Goal: Task Accomplishment & Management: Manage account settings

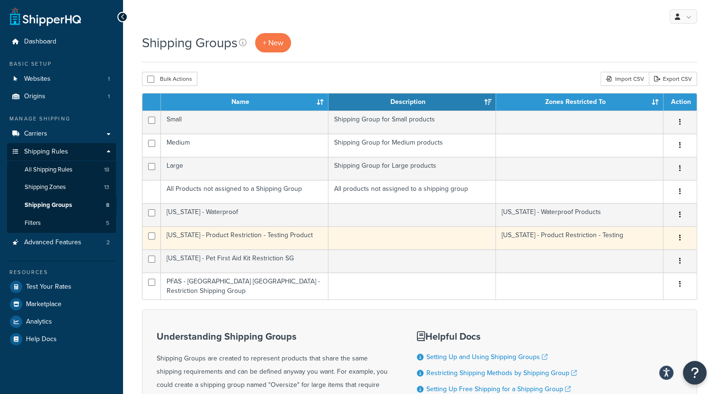
click at [251, 238] on td "[US_STATE] - Product Restriction - Testing Product" at bounding box center [244, 238] width 167 height 23
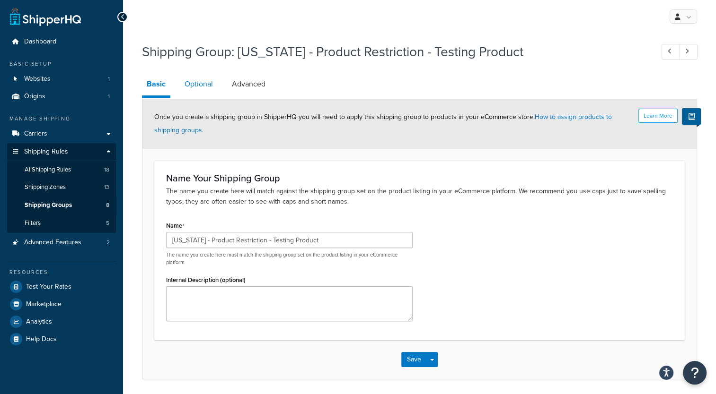
click at [211, 84] on link "Optional" at bounding box center [199, 84] width 38 height 23
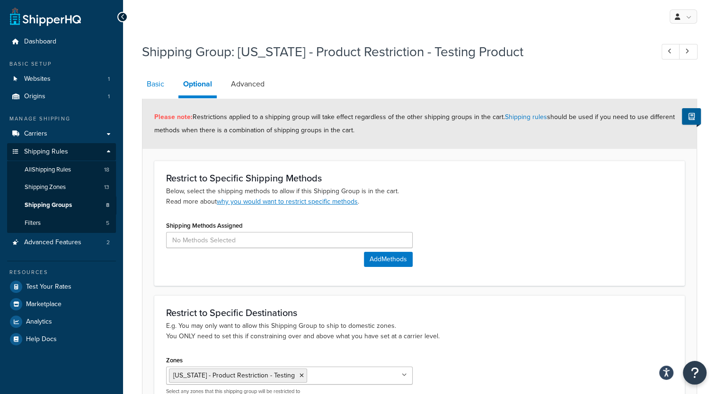
click at [149, 81] on link "Basic" at bounding box center [155, 84] width 27 height 23
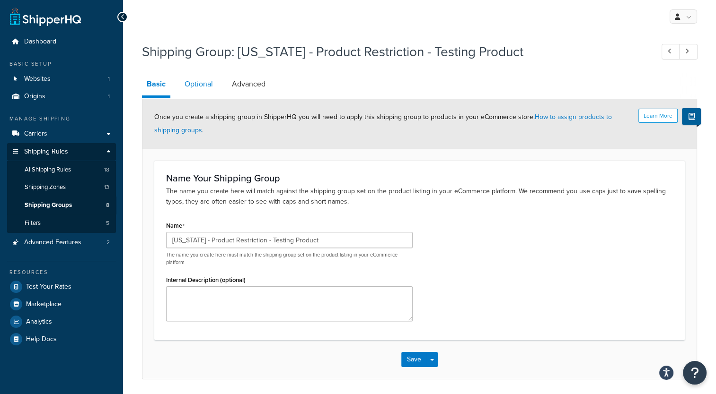
click at [206, 82] on link "Optional" at bounding box center [199, 84] width 38 height 23
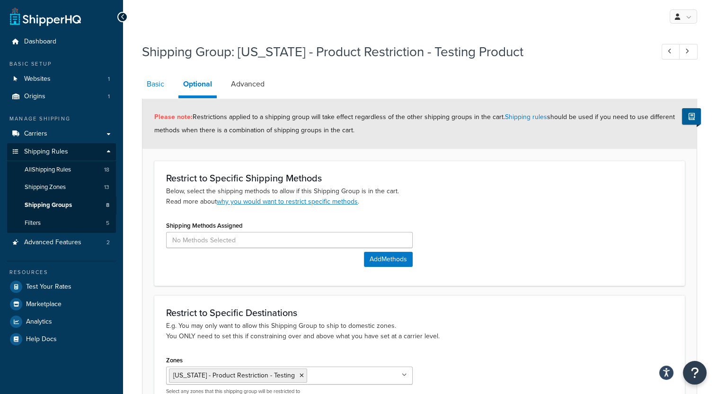
click at [157, 86] on link "Basic" at bounding box center [155, 84] width 27 height 23
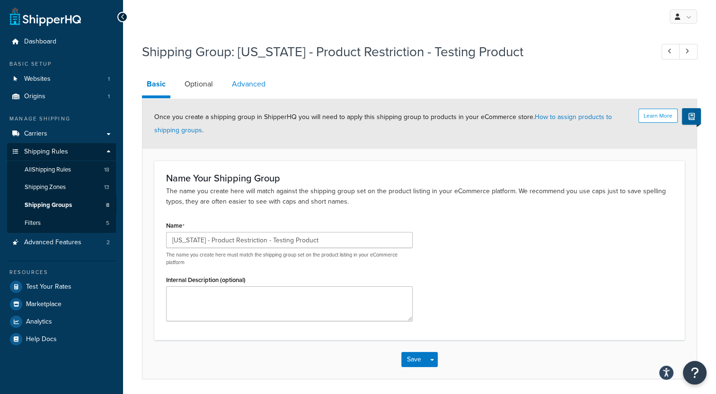
click at [261, 81] on link "Advanced" at bounding box center [248, 84] width 43 height 23
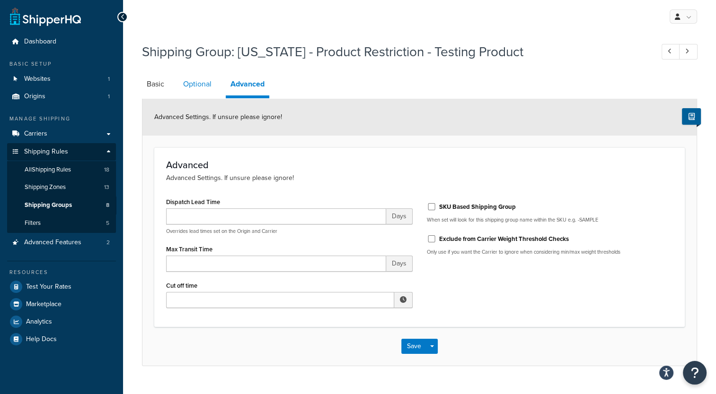
click at [196, 84] on link "Optional" at bounding box center [197, 84] width 38 height 23
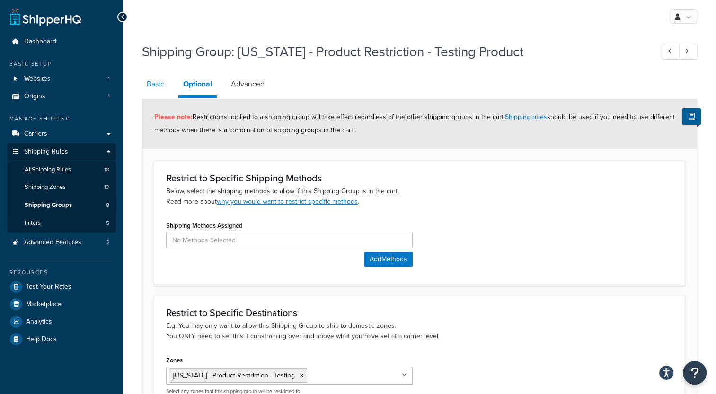
click at [157, 83] on link "Basic" at bounding box center [155, 84] width 27 height 23
click at [148, 82] on link "Basic" at bounding box center [155, 84] width 27 height 23
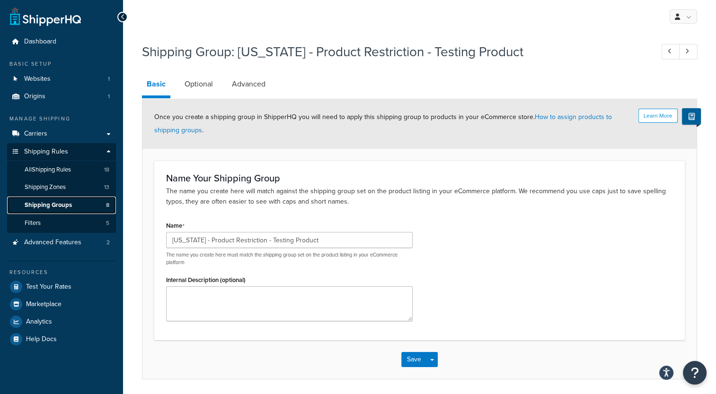
click at [64, 201] on span "Shipping Groups" at bounding box center [48, 205] width 47 height 8
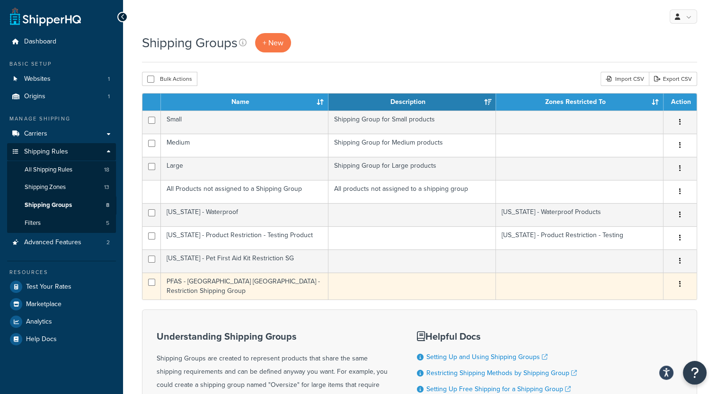
click at [251, 278] on td "PFAS - [GEOGRAPHIC_DATA] [GEOGRAPHIC_DATA] - Restriction Shipping Group" at bounding box center [244, 286] width 167 height 27
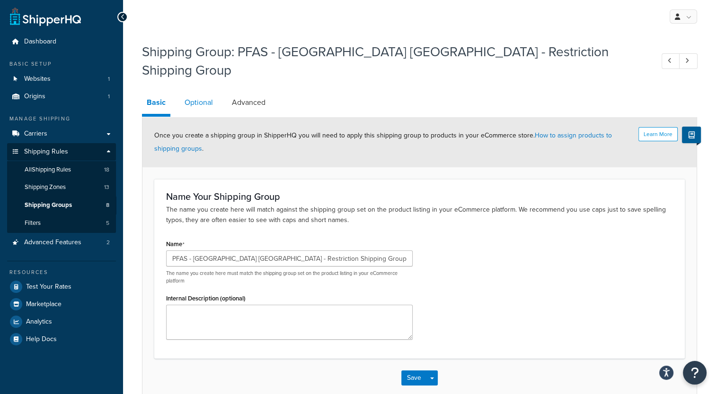
click at [205, 91] on link "Optional" at bounding box center [199, 102] width 38 height 23
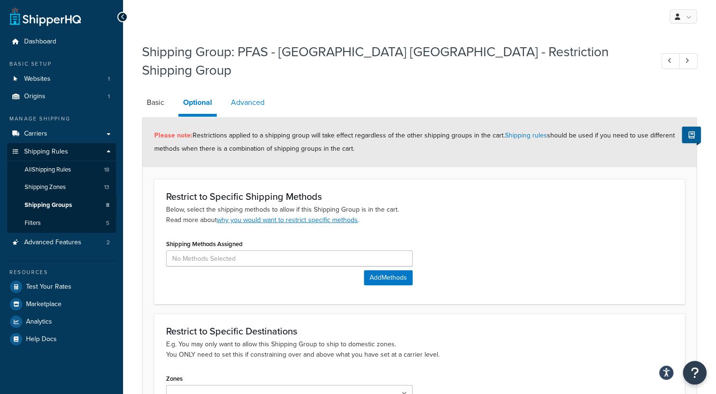
click at [243, 91] on link "Advanced" at bounding box center [247, 102] width 43 height 23
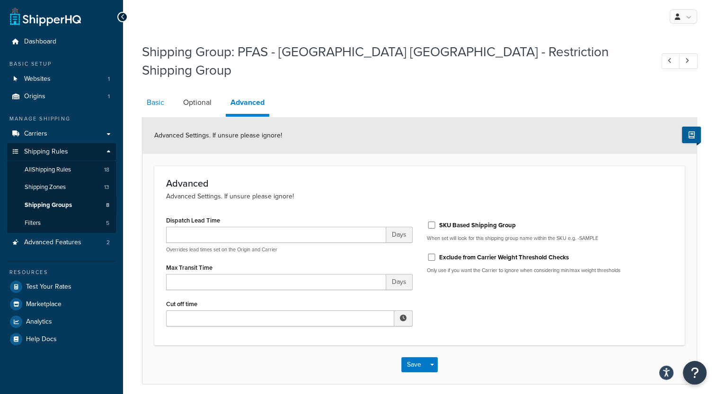
click at [165, 91] on link "Basic" at bounding box center [155, 102] width 27 height 23
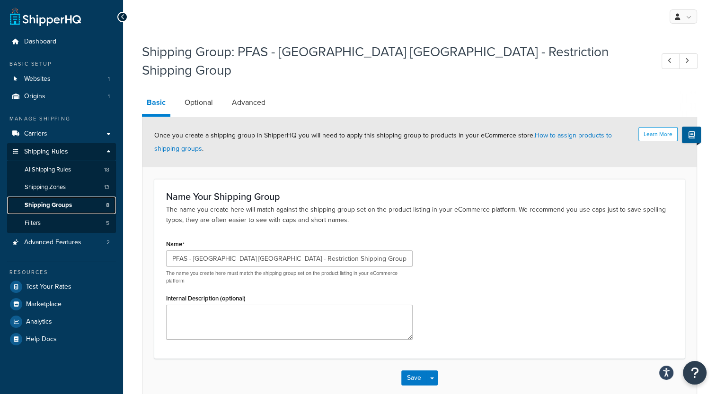
click at [64, 202] on span "Shipping Groups" at bounding box center [48, 205] width 47 height 8
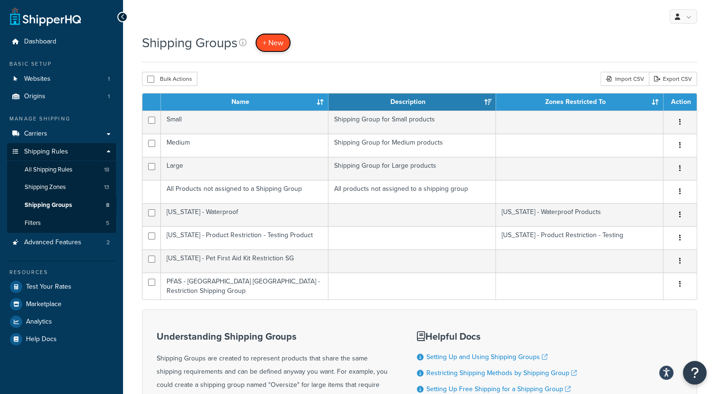
click at [274, 43] on span "+ New" at bounding box center [272, 42] width 21 height 11
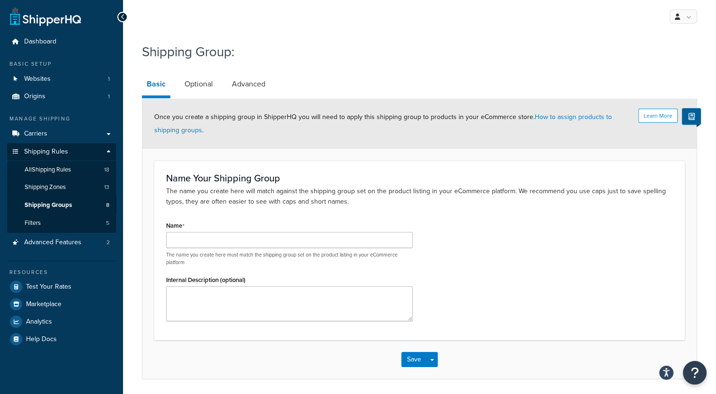
click at [188, 248] on div "The name you create here must match the shipping group set on the product listi…" at bounding box center [289, 249] width 246 height 34
click at [193, 244] on input "Name" at bounding box center [289, 240] width 246 height 16
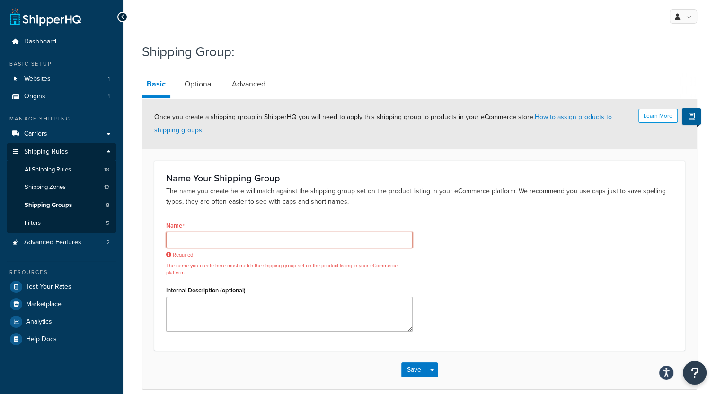
click at [191, 240] on input "Name" at bounding box center [289, 240] width 246 height 16
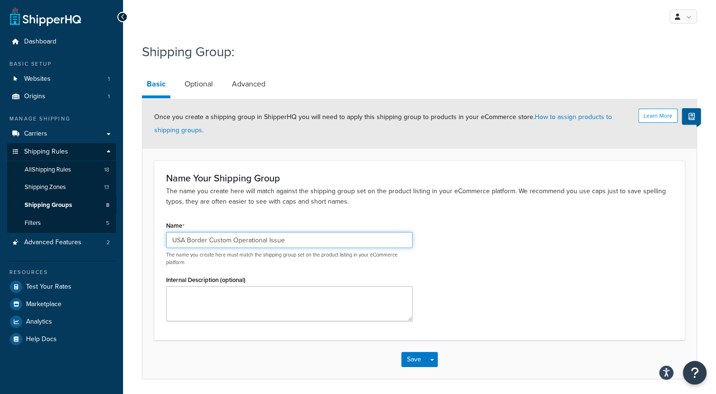
type input "USA Border Custom Operational Issue"
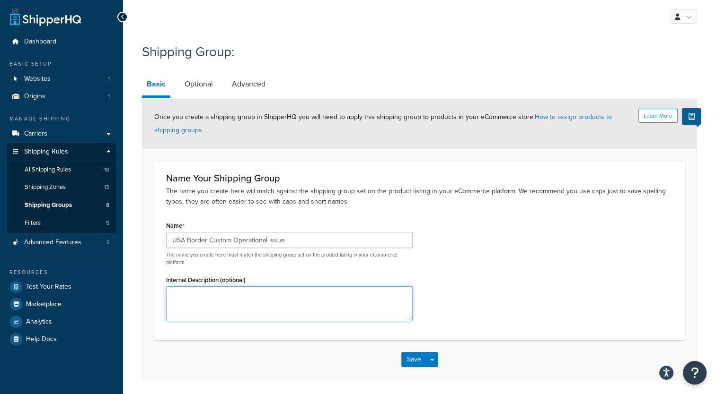
click at [208, 287] on textarea "Internal Description (optional)" at bounding box center [289, 304] width 246 height 35
type textarea "This group is created for those products which are hold on USA border due to cu…"
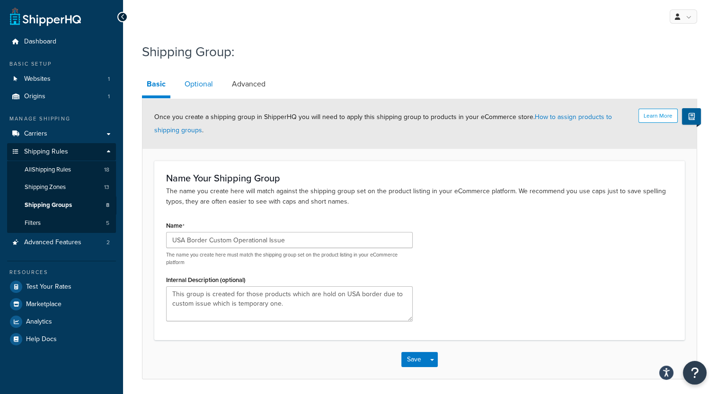
click at [197, 87] on link "Optional" at bounding box center [199, 84] width 38 height 23
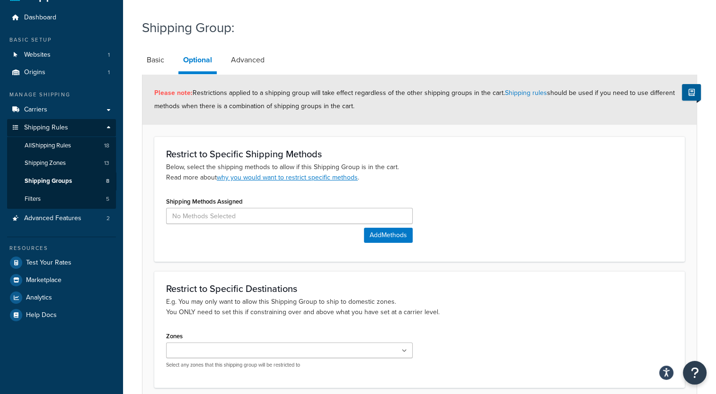
scroll to position [47, 0]
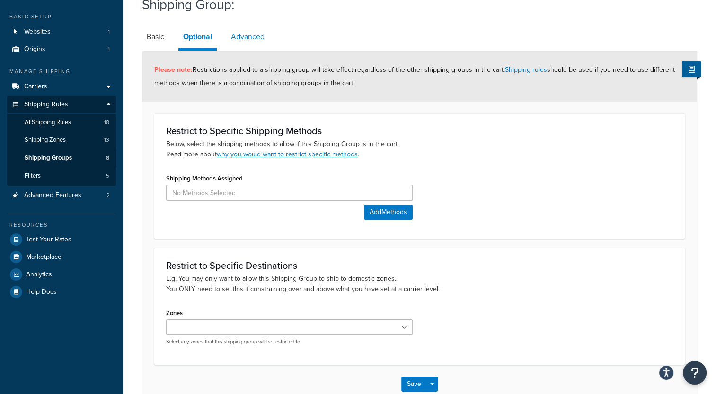
click at [242, 33] on link "Advanced" at bounding box center [247, 37] width 43 height 23
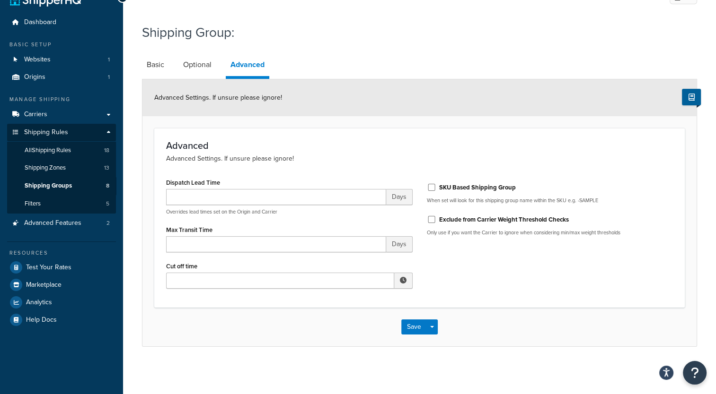
scroll to position [18, 0]
click at [193, 67] on link "Optional" at bounding box center [197, 65] width 38 height 23
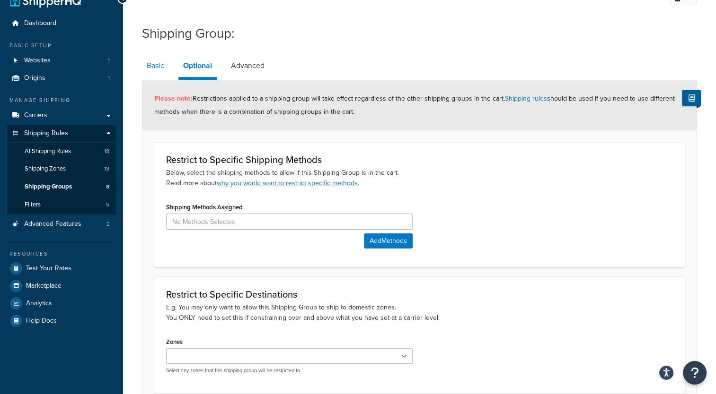
click at [153, 64] on link "Basic" at bounding box center [155, 65] width 27 height 23
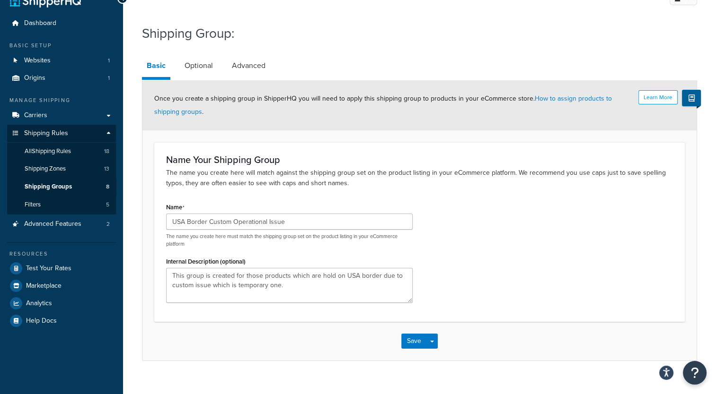
click at [297, 230] on div "USA Border Custom Operational Issue The name you create here must match the shi…" at bounding box center [289, 231] width 246 height 34
click at [297, 221] on input "USA Border Custom Operational Issue" at bounding box center [289, 222] width 246 height 16
click at [413, 344] on button "Save" at bounding box center [414, 341] width 26 height 15
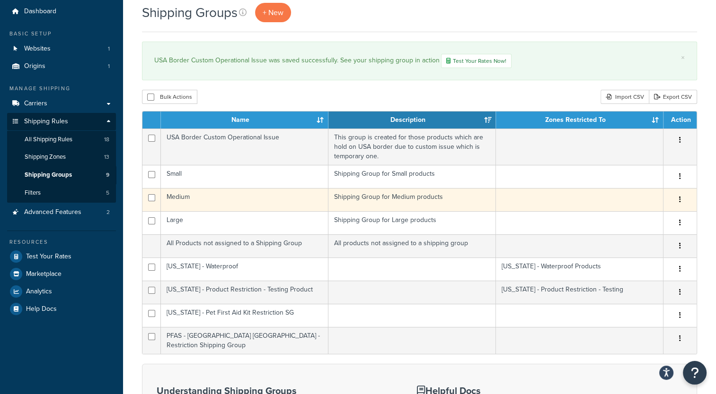
scroll to position [47, 0]
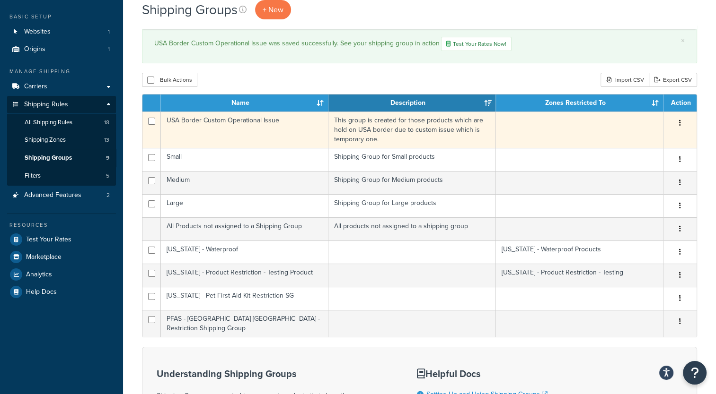
click at [236, 127] on td "USA Border Custom Operational Issue" at bounding box center [244, 130] width 167 height 36
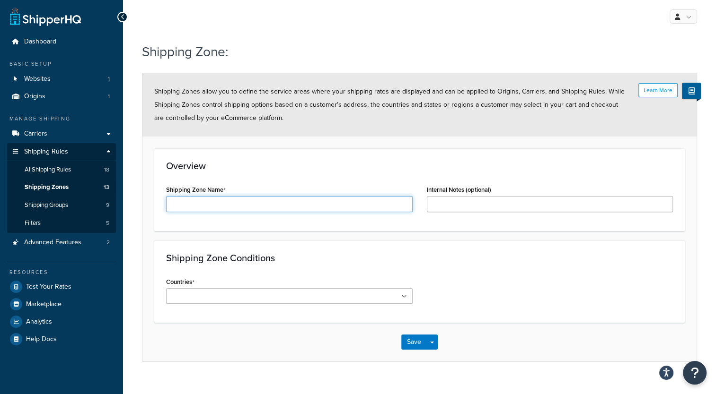
click at [198, 207] on input "Shipping Zone Name" at bounding box center [289, 204] width 246 height 16
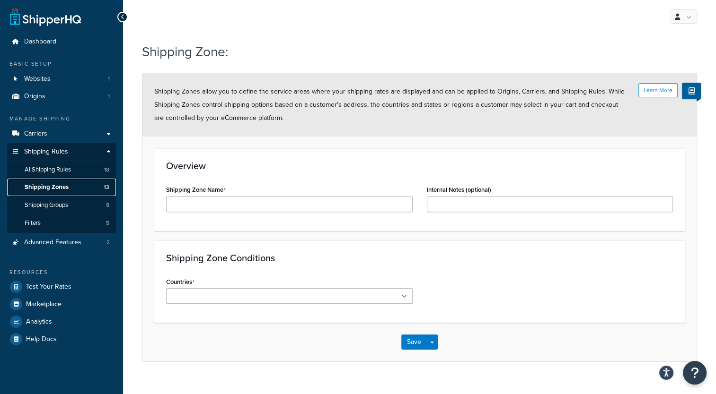
click at [56, 184] on span "Shipping Zones" at bounding box center [47, 187] width 44 height 8
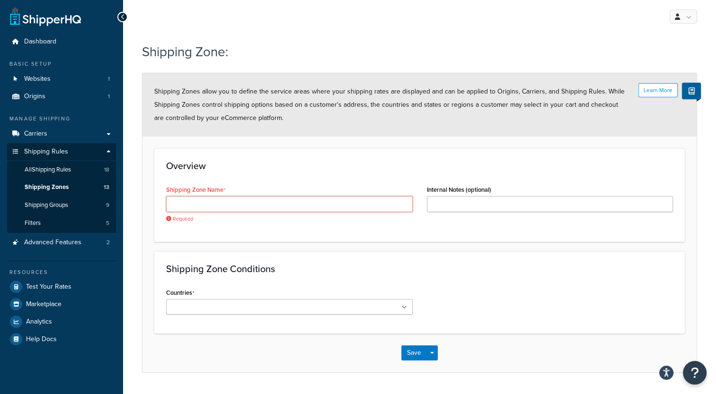
click at [196, 204] on input "Shipping Zone Name" at bounding box center [289, 204] width 246 height 16
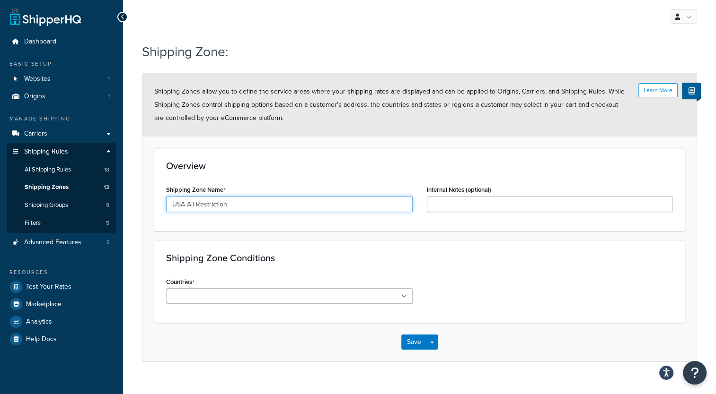
type input "USA All Restriction"
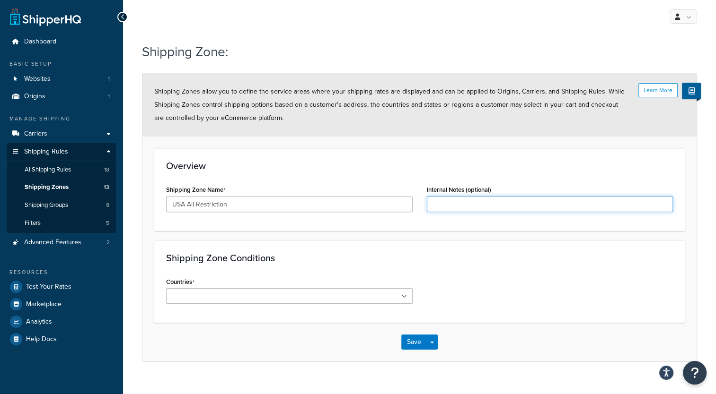
click at [459, 201] on input "Internal Notes (optional)" at bounding box center [550, 204] width 246 height 16
type input "This shipping zones is created to prevent selling item into all over USA"
click at [227, 296] on input "Countries" at bounding box center [211, 297] width 84 height 10
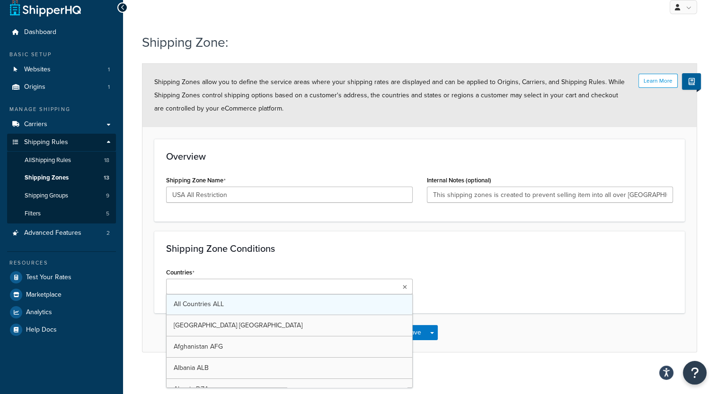
scroll to position [14, 0]
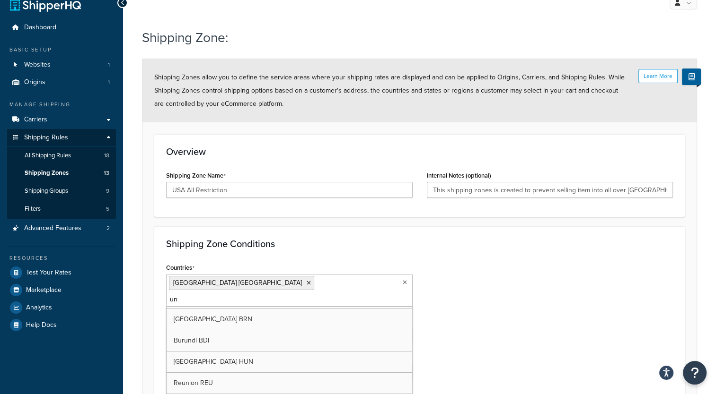
type input "u"
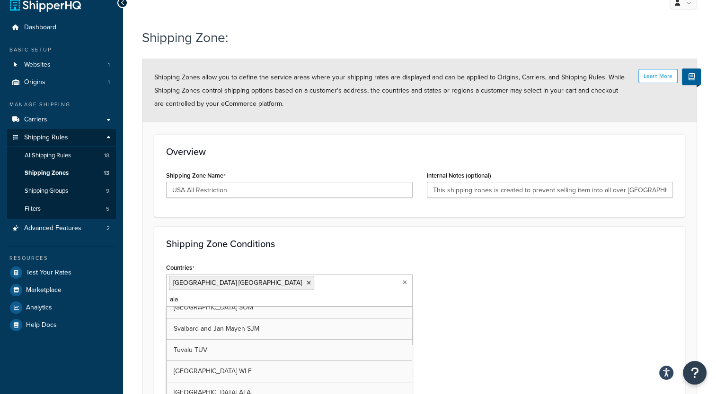
scroll to position [54, 0]
type input "a"
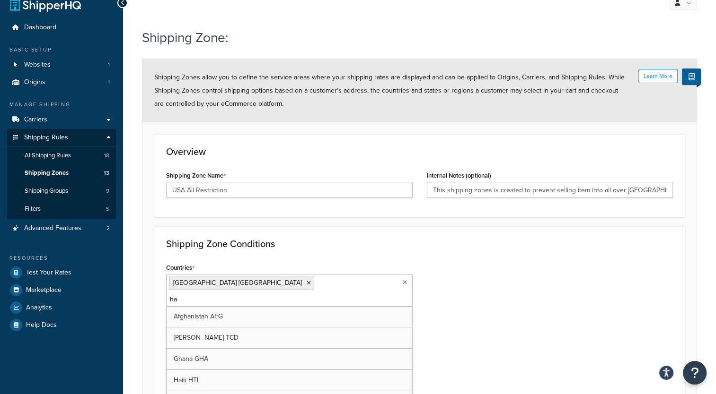
type input "h"
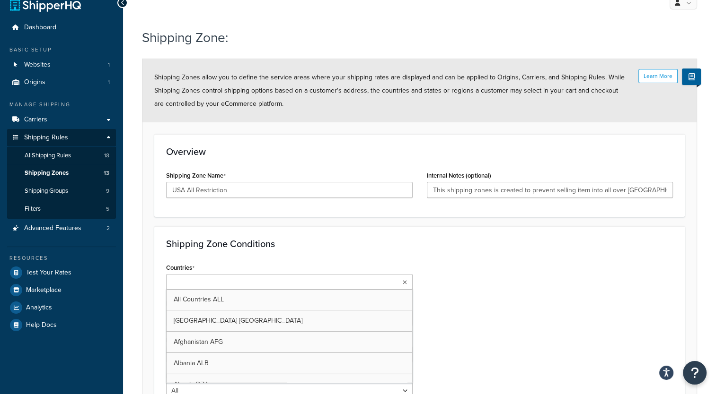
type input "u"
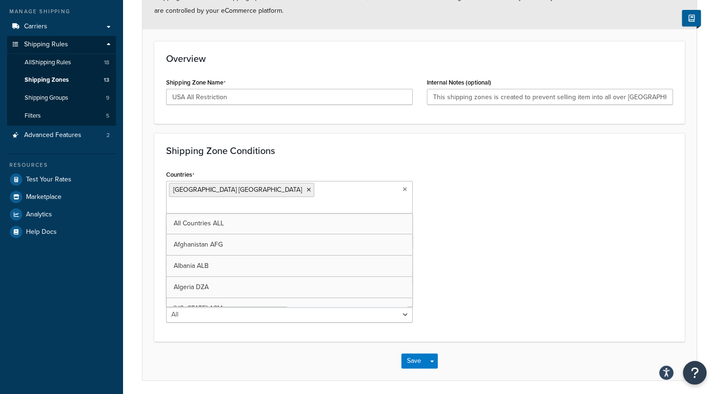
scroll to position [109, 0]
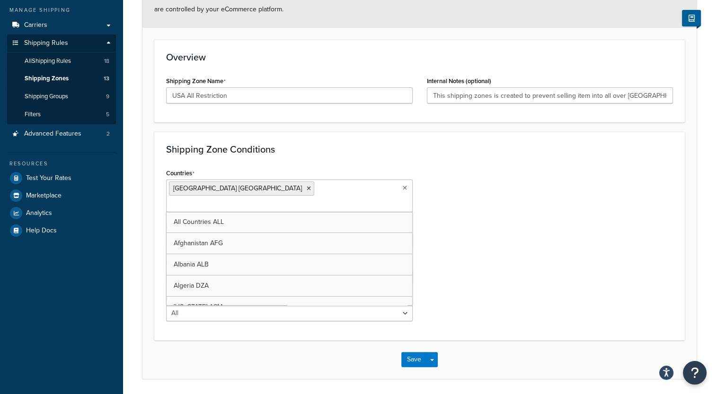
click at [473, 274] on div "Countries United States USA All Countries ALL Afghanistan AFG Albania ALB Alger…" at bounding box center [419, 247] width 521 height 162
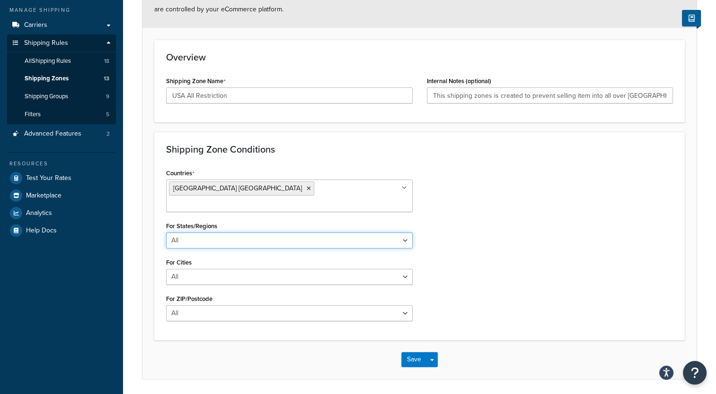
click at [365, 233] on select "All Including Excluding" at bounding box center [289, 241] width 246 height 16
click at [488, 220] on div "Countries United States USA All Countries ALL Afghanistan AFG Albania ALB Alger…" at bounding box center [419, 247] width 521 height 162
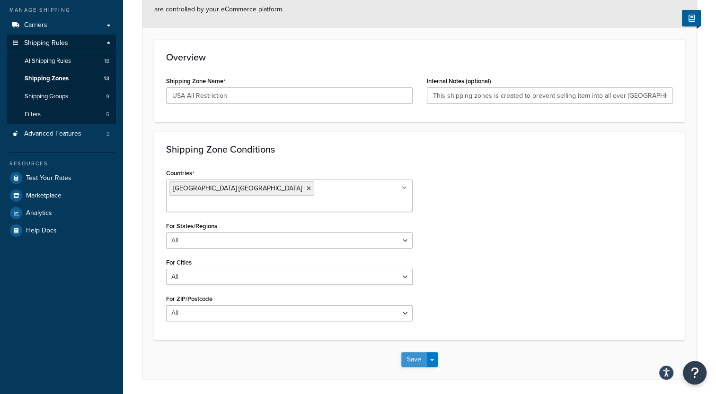
click at [414, 352] on button "Save" at bounding box center [414, 359] width 26 height 15
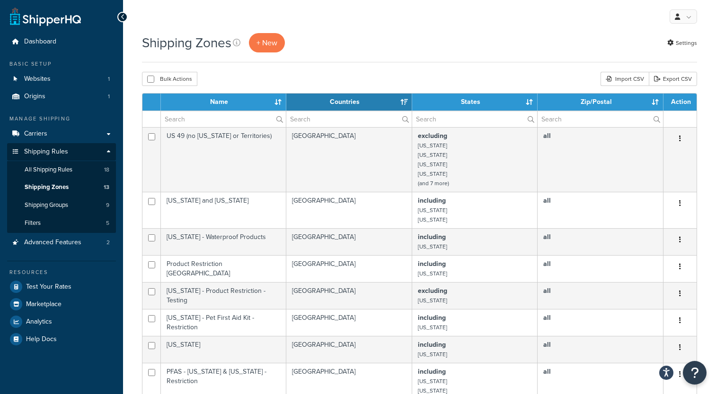
select select "15"
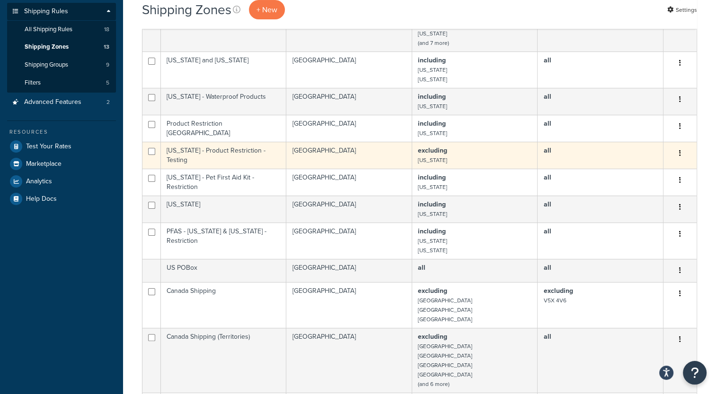
scroll to position [142, 0]
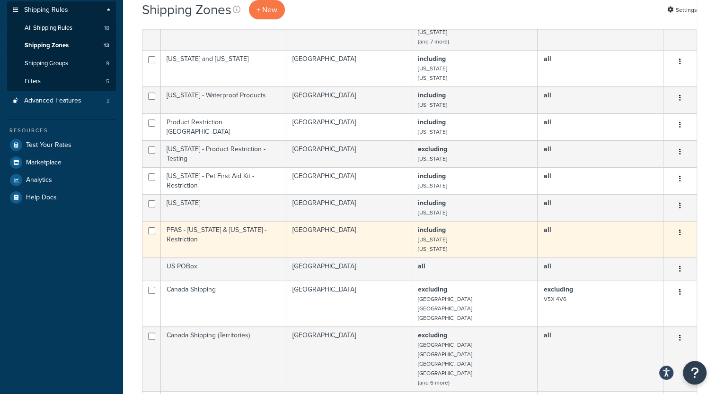
click at [238, 230] on td "PFAS - [US_STATE] & [US_STATE] - Restriction" at bounding box center [223, 239] width 125 height 36
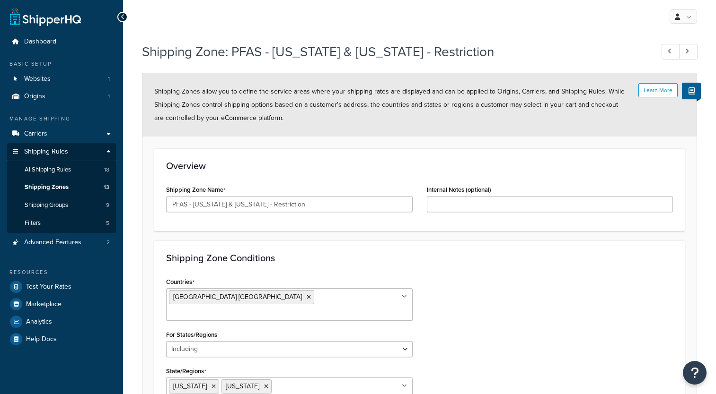
select select "including"
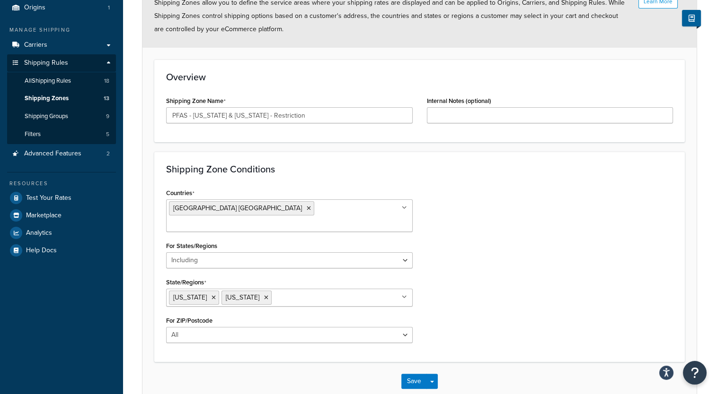
scroll to position [127, 0]
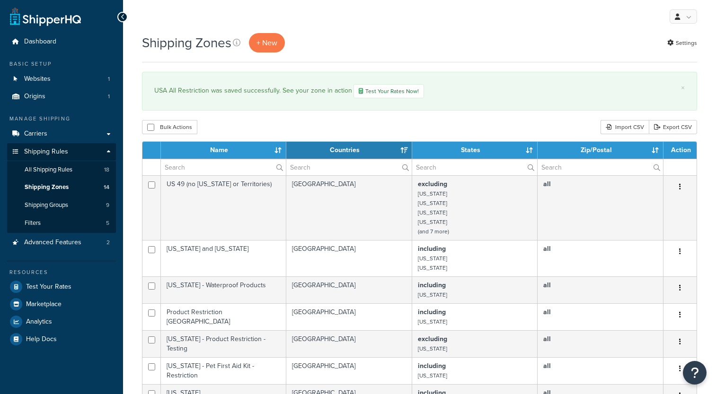
select select "15"
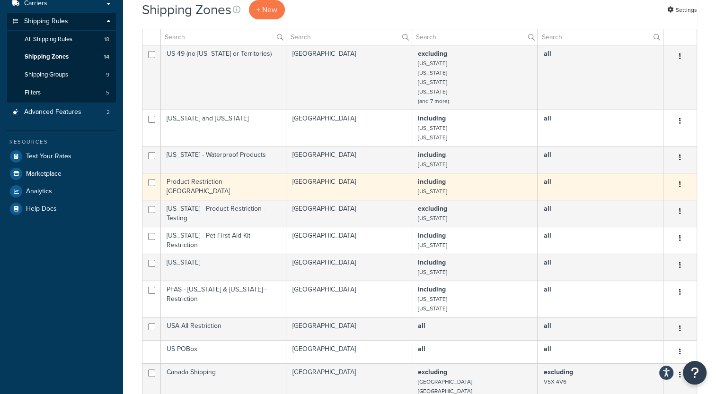
scroll to position [236, 0]
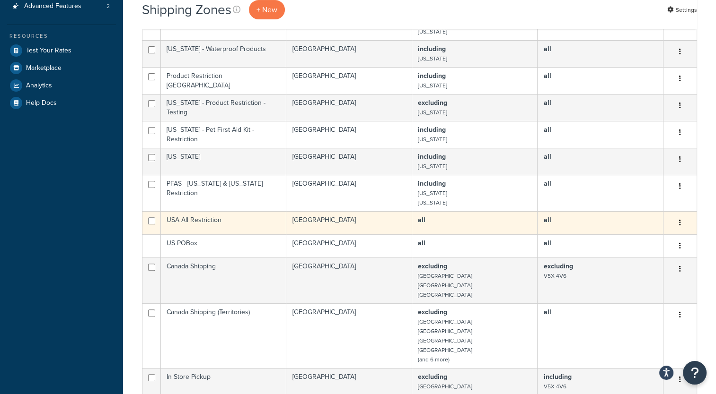
click at [679, 222] on icon "button" at bounding box center [680, 222] width 2 height 7
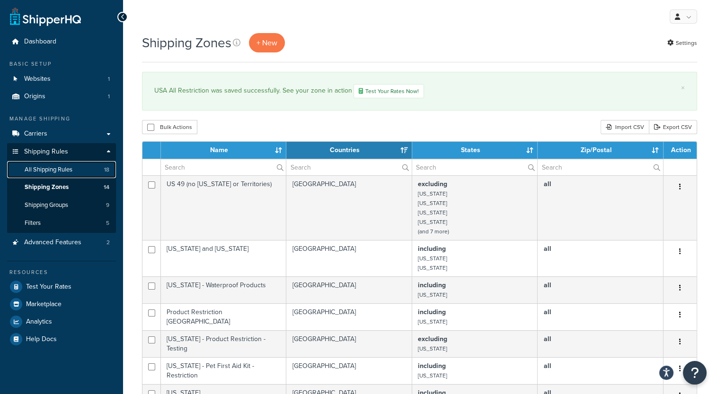
click at [50, 171] on span "All Shipping Rules" at bounding box center [49, 170] width 48 height 8
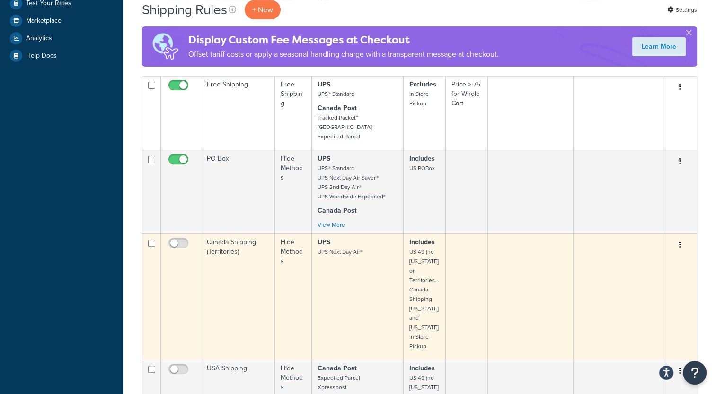
scroll to position [615, 0]
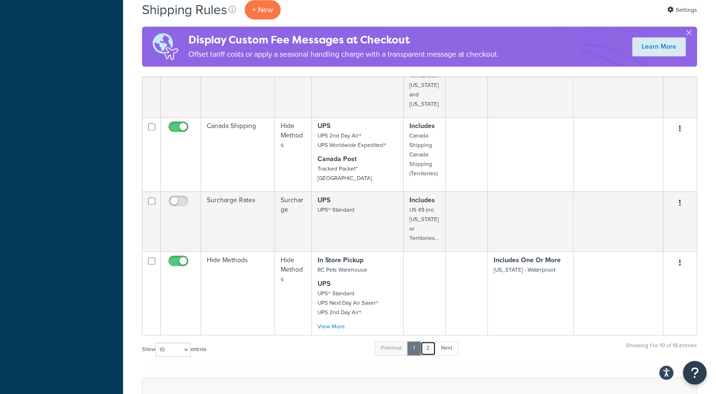
click at [431, 341] on link "2" at bounding box center [428, 348] width 16 height 14
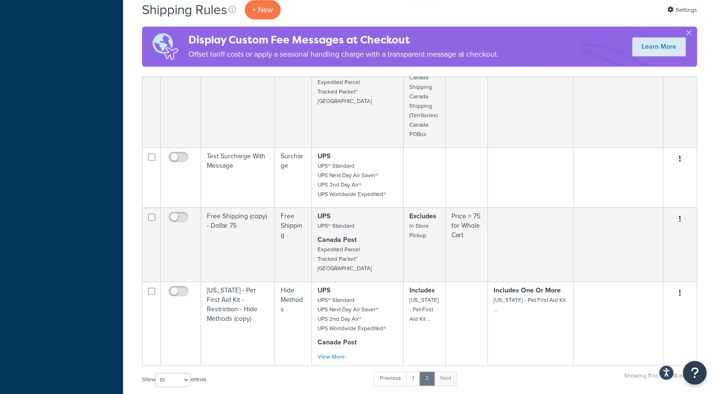
scroll to position [473, 0]
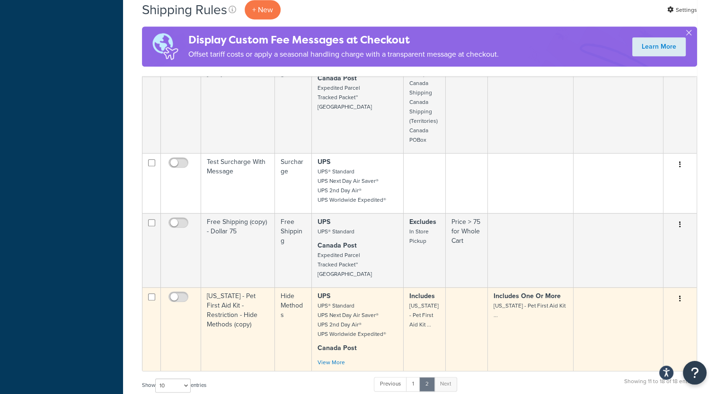
click at [220, 288] on td "[US_STATE] - Pet First Aid Kit - Restriction - Hide Methods (copy)" at bounding box center [238, 330] width 74 height 84
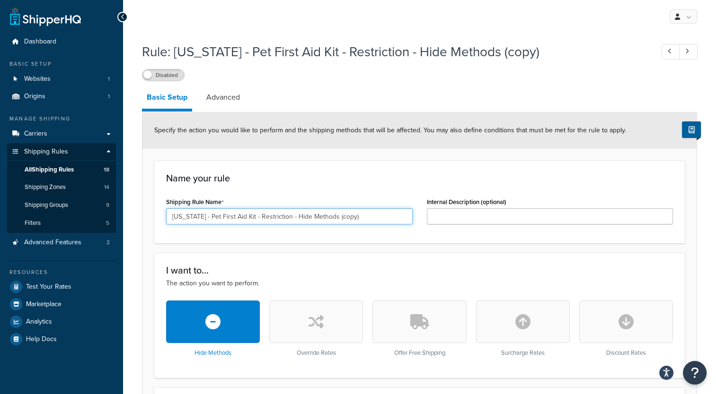
click at [199, 219] on input "California - Pet First Aid Kit - Restriction - Hide Methods (copy)" at bounding box center [289, 217] width 246 height 16
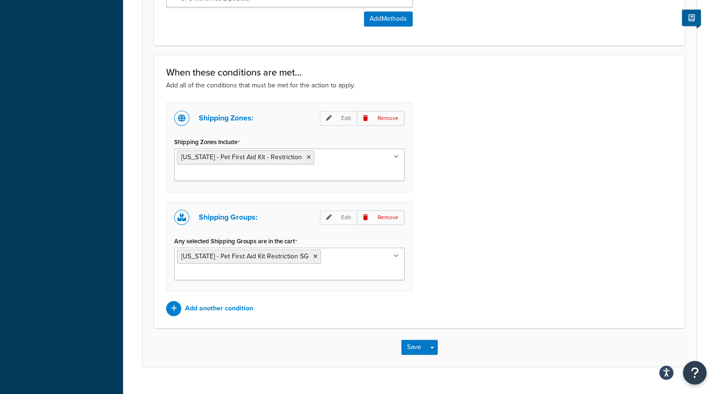
scroll to position [656, 0]
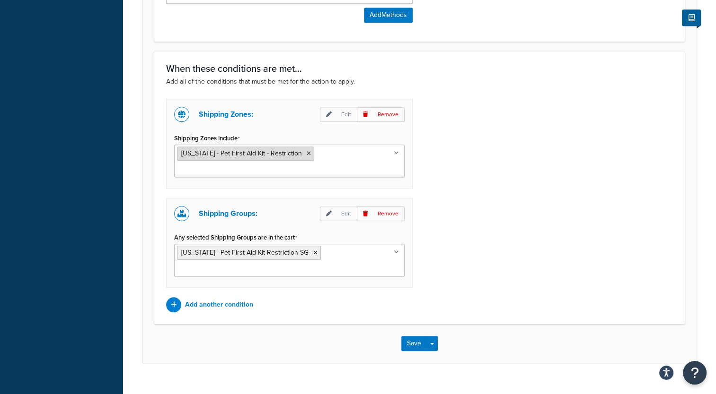
type input "USA All over restriction - Custom border temporary- Restriction - Hide Methods"
click at [306, 152] on icon at bounding box center [308, 154] width 4 height 6
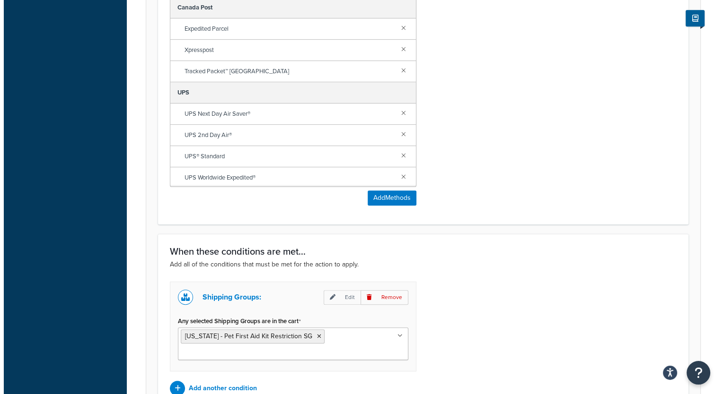
scroll to position [525, 0]
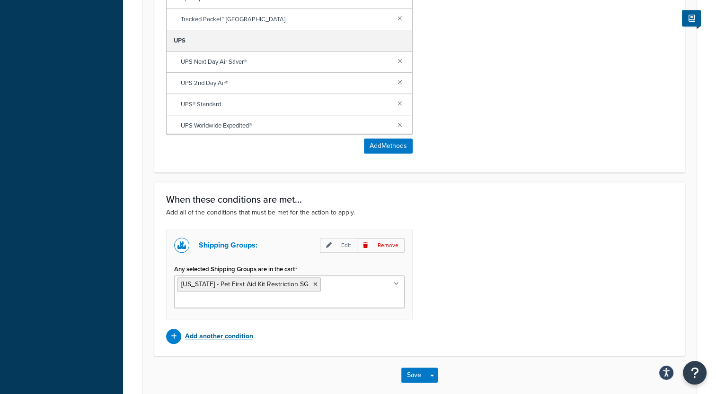
click at [210, 336] on p "Add another condition" at bounding box center [219, 336] width 68 height 13
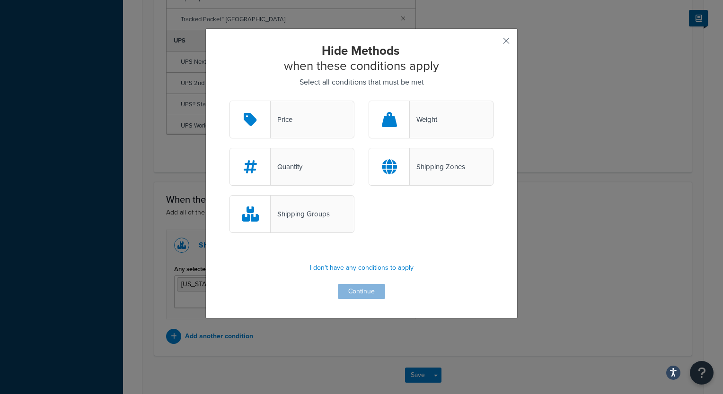
click at [429, 172] on div "Shipping Zones" at bounding box center [437, 166] width 55 height 13
click at [0, 0] on input "Shipping Zones" at bounding box center [0, 0] width 0 height 0
click at [346, 288] on button "Continue" at bounding box center [361, 291] width 47 height 15
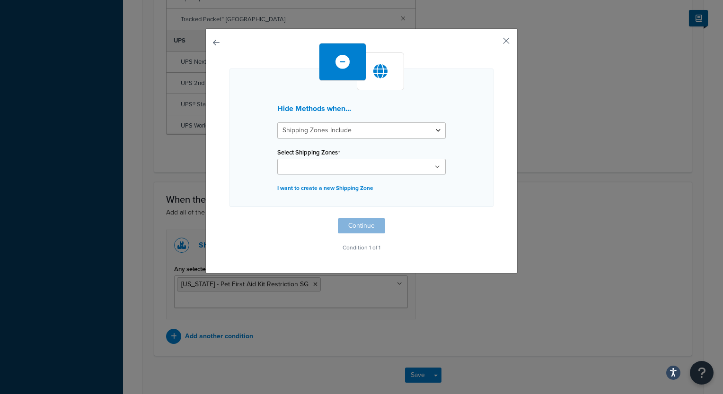
click at [333, 168] on input "Select Shipping Zones" at bounding box center [322, 167] width 84 height 10
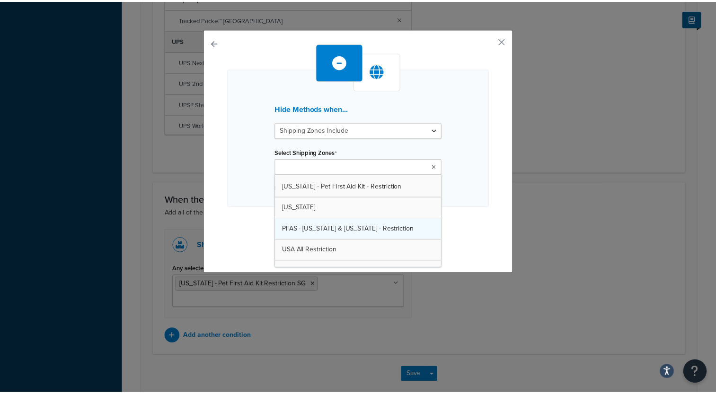
scroll to position [181, 0]
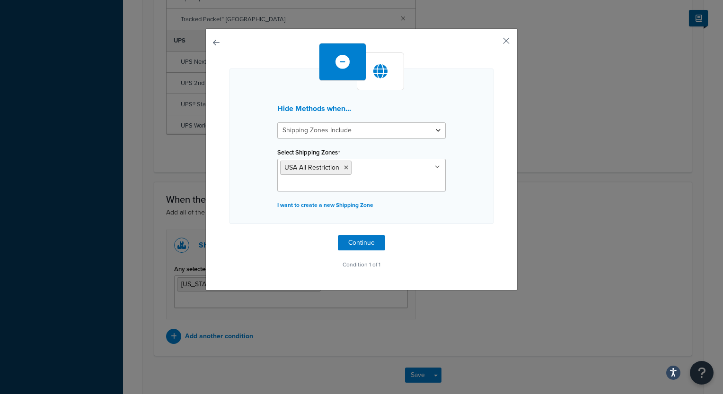
click at [479, 216] on div "Hide Methods when... Shipping Zones Include Shipping Zones Do Not Include Selec…" at bounding box center [361, 147] width 264 height 156
click at [358, 243] on button "Continue" at bounding box center [361, 243] width 47 height 15
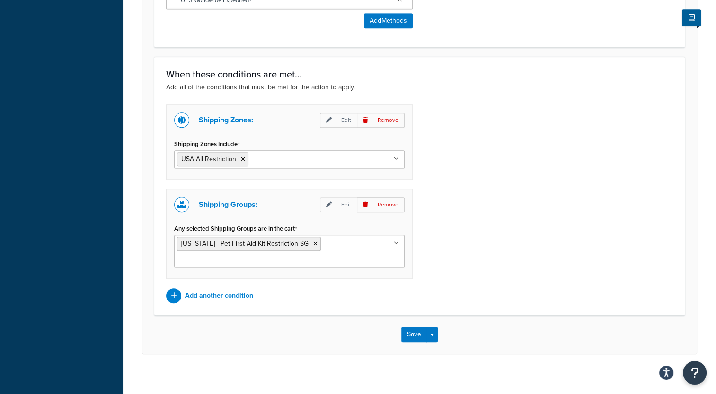
scroll to position [656, 0]
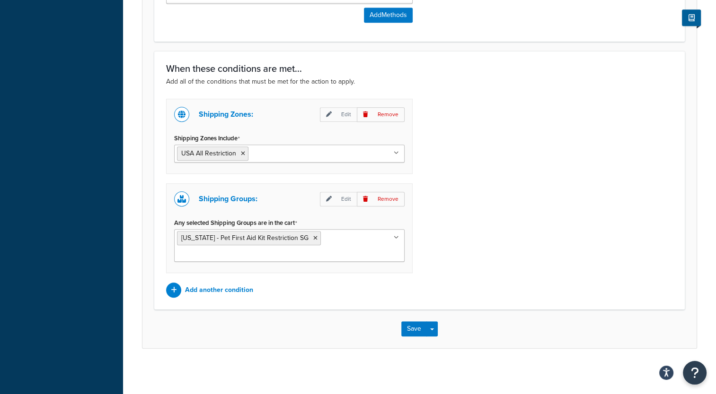
click at [393, 234] on ul "California - Pet First Aid Kit Restriction SG" at bounding box center [289, 245] width 230 height 33
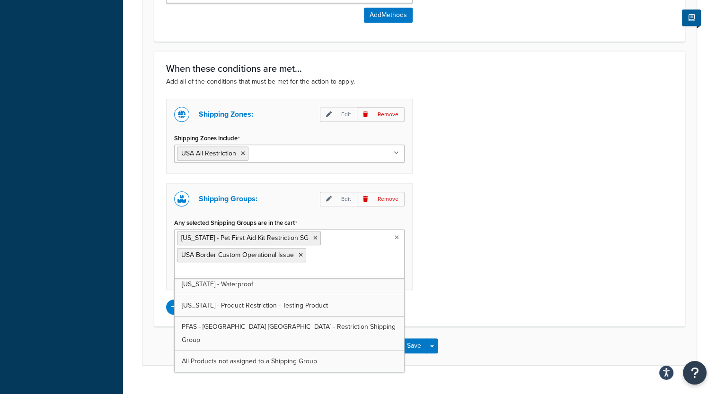
scroll to position [54, 0]
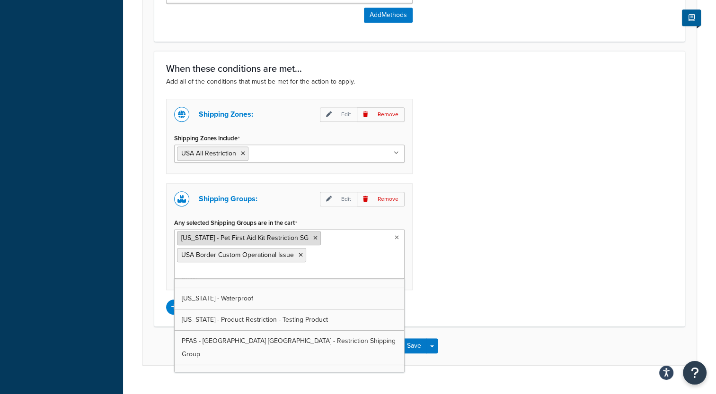
click at [313, 237] on icon at bounding box center [315, 239] width 4 height 6
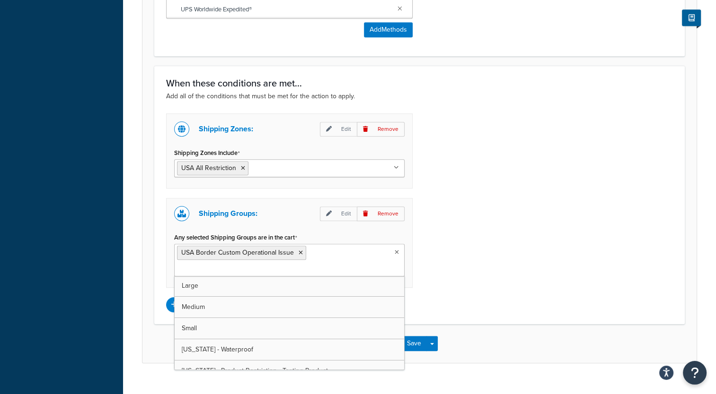
scroll to position [0, 0]
click at [471, 276] on div "Shipping Zones: Edit Remove Shipping Zones Include USA All Restriction US 49 (n…" at bounding box center [419, 212] width 521 height 199
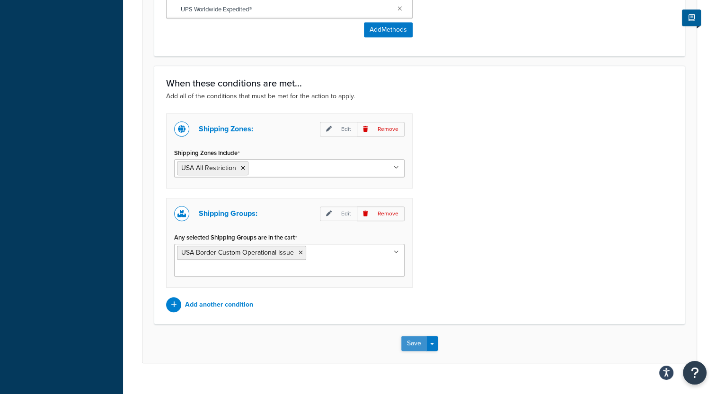
click at [417, 336] on button "Save" at bounding box center [414, 343] width 26 height 15
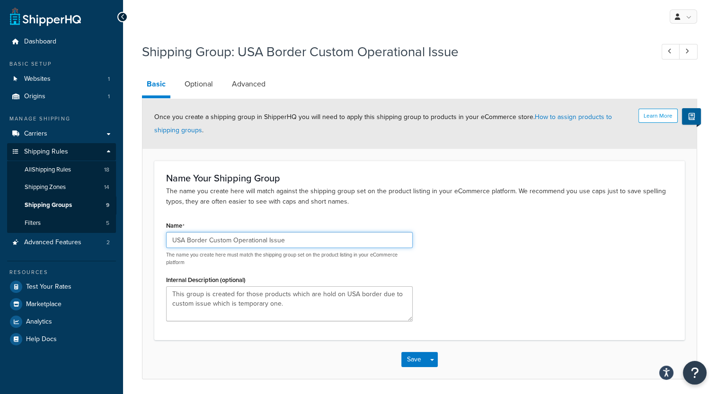
drag, startPoint x: 305, startPoint y: 241, endPoint x: 121, endPoint y: 240, distance: 184.9
click at [121, 240] on div "Dashboard Basic Setup Websites 1 Origins 1 Manage Shipping Carriers Carriers Al…" at bounding box center [358, 213] width 716 height 427
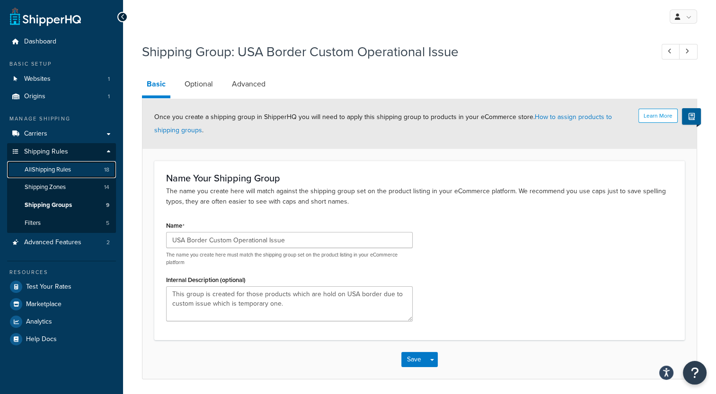
click at [64, 169] on span "All Shipping Rules" at bounding box center [48, 170] width 46 height 8
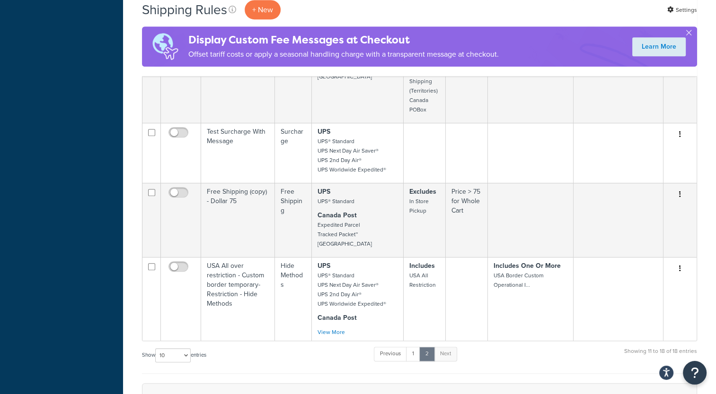
scroll to position [502, 0]
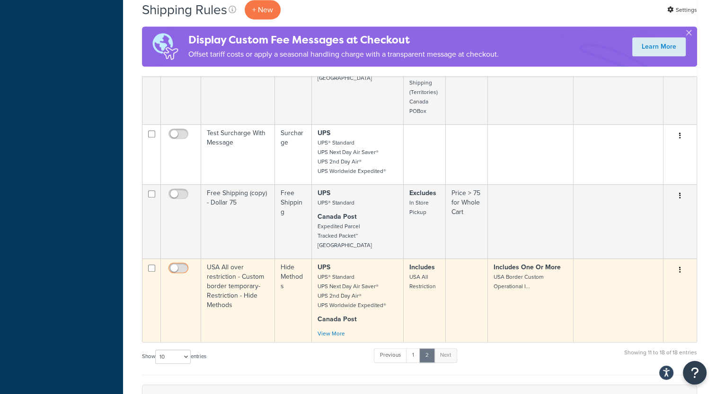
click at [184, 265] on input "checkbox" at bounding box center [179, 271] width 26 height 12
checkbox input "true"
click at [230, 259] on td "USA All over restriction - Custom border temporary- Restriction - Hide Methods" at bounding box center [238, 301] width 74 height 84
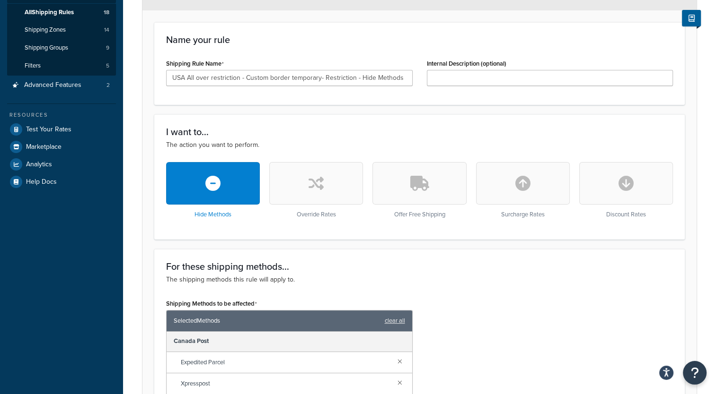
scroll to position [27, 0]
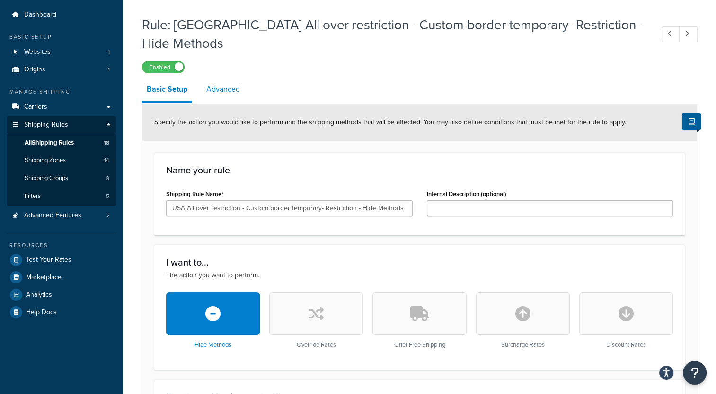
click at [229, 78] on link "Advanced" at bounding box center [222, 89] width 43 height 23
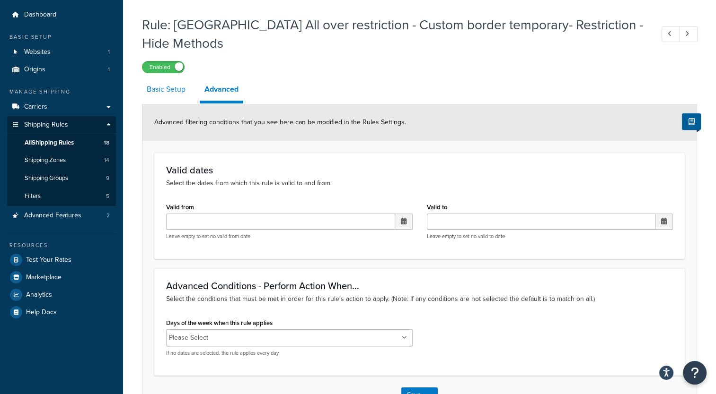
click at [165, 78] on link "Basic Setup" at bounding box center [166, 89] width 48 height 23
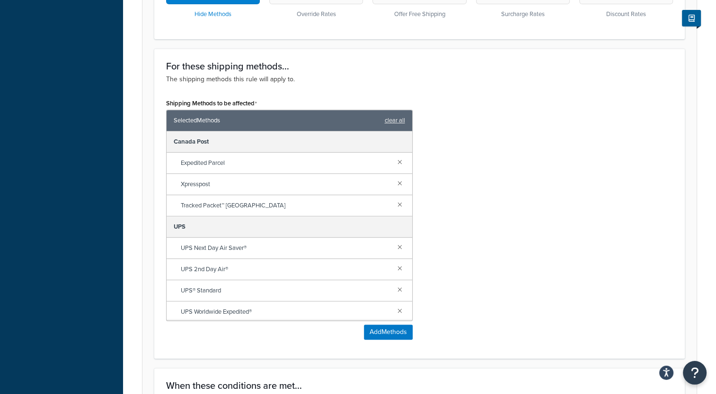
scroll to position [642, 0]
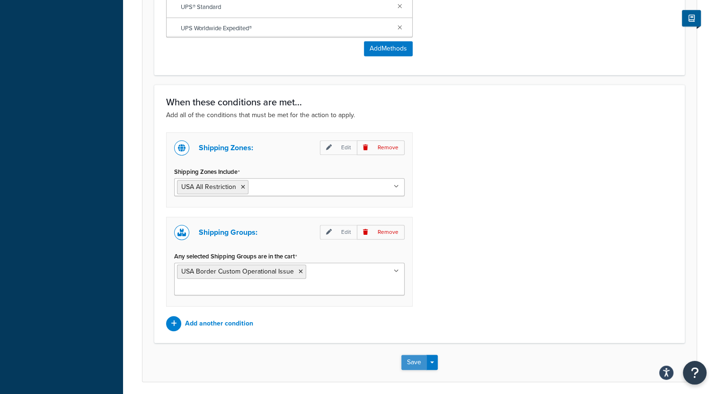
click at [413, 355] on button "Save" at bounding box center [414, 362] width 26 height 15
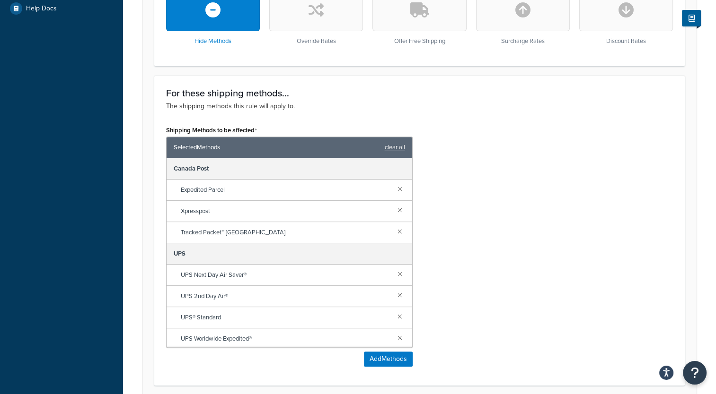
scroll to position [328, 0]
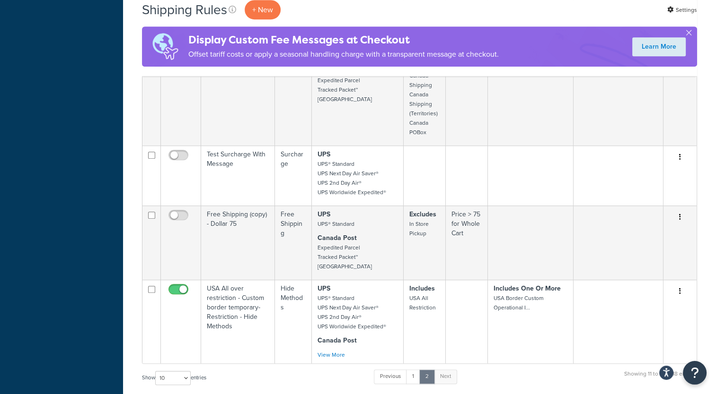
scroll to position [662, 0]
